Goal: Task Accomplishment & Management: Use online tool/utility

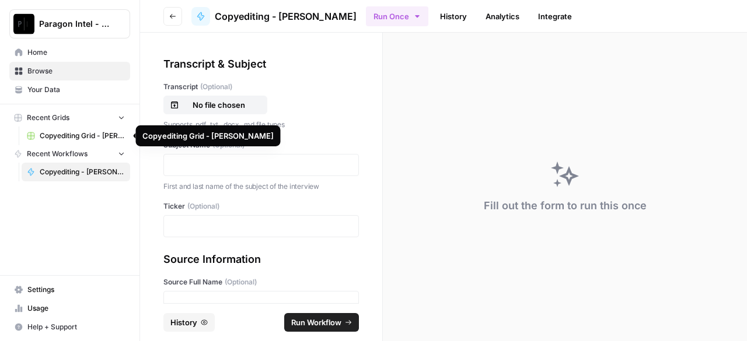
click at [51, 137] on span "Copyediting Grid - [PERSON_NAME]" at bounding box center [82, 136] width 85 height 11
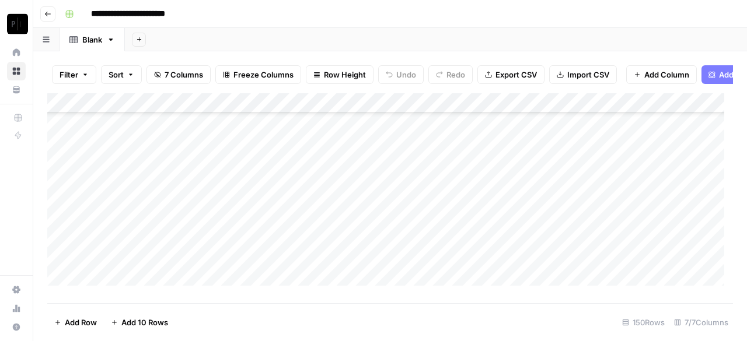
scroll to position [2821, 0]
click at [664, 248] on div "Add Column" at bounding box center [389, 193] width 685 height 201
click at [655, 262] on div "Add Column" at bounding box center [389, 193] width 685 height 201
